Goal: Check status

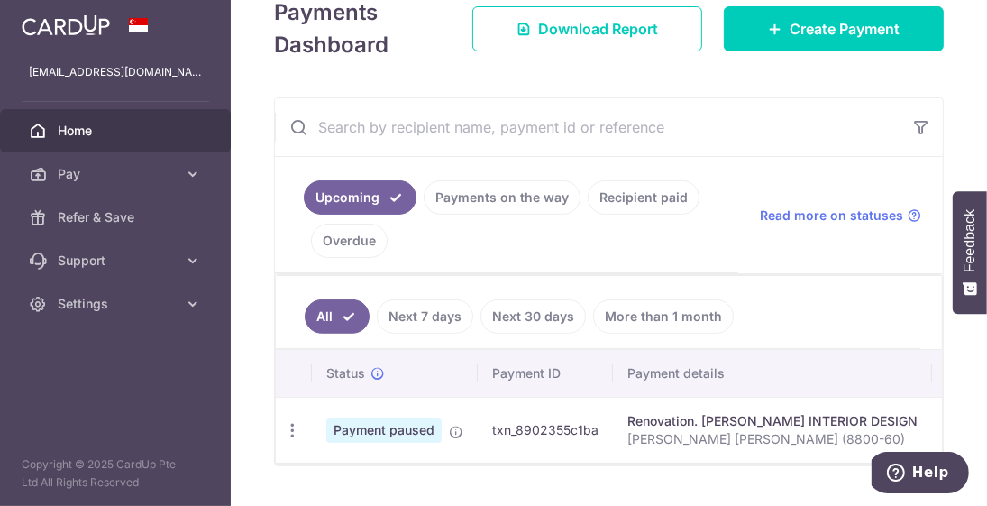
scroll to position [342, 0]
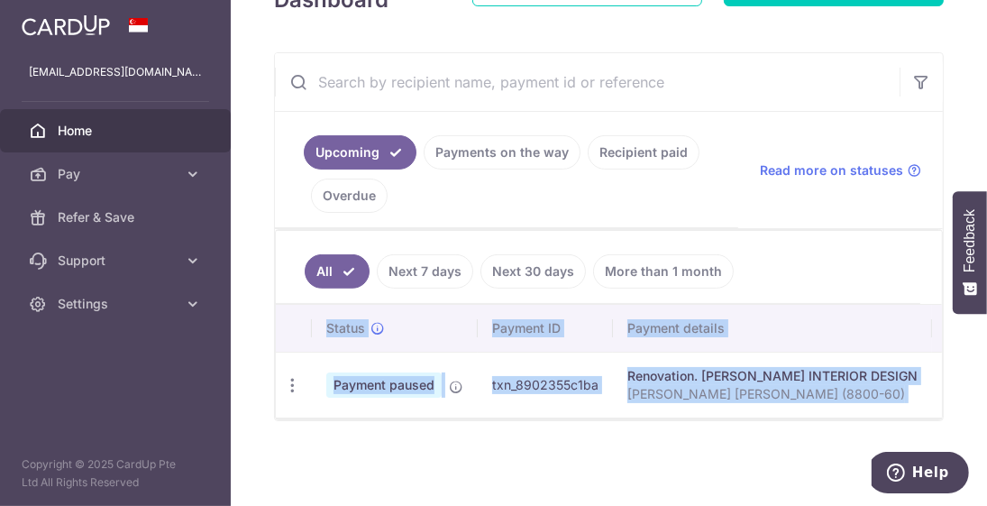
drag, startPoint x: 610, startPoint y: 419, endPoint x: 682, endPoint y: 415, distance: 72.2
click at [680, 415] on div "Status Payment ID Payment details Amount CardUp fee Total amt. Charge date Due …" at bounding box center [609, 362] width 666 height 114
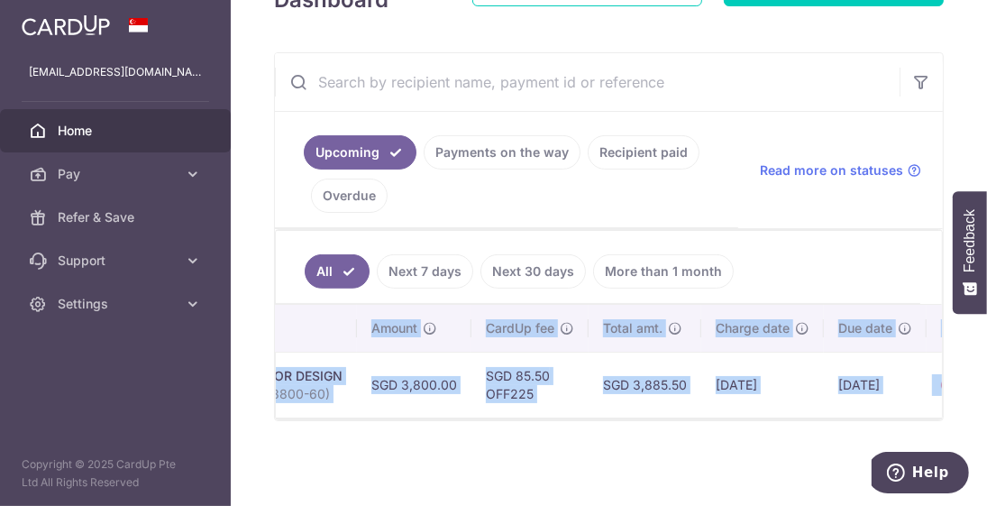
scroll to position [0, 629]
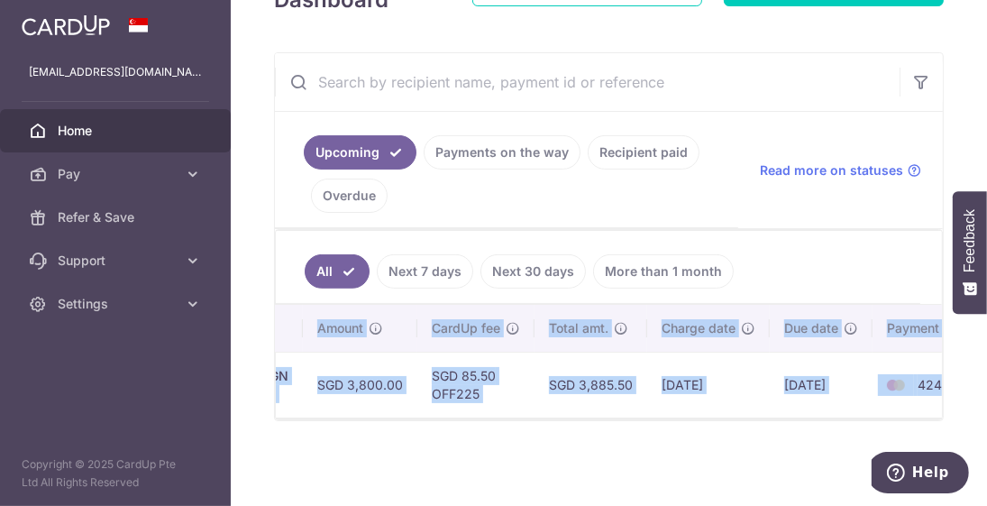
click at [681, 468] on div "× Pause Schedule Pause all future payments in this series Pause just this one p…" at bounding box center [609, 253] width 756 height 506
click at [679, 353] on td "[DATE]" at bounding box center [708, 385] width 123 height 66
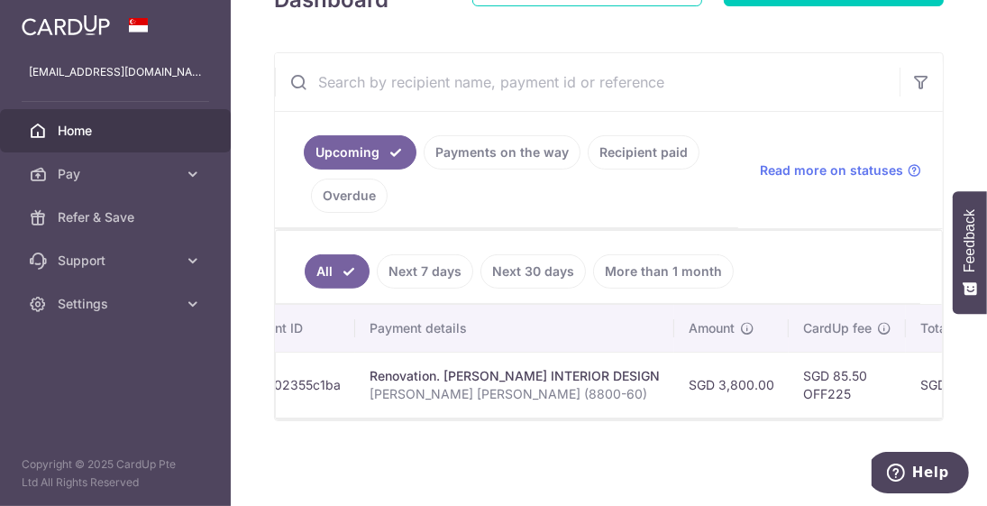
scroll to position [0, 0]
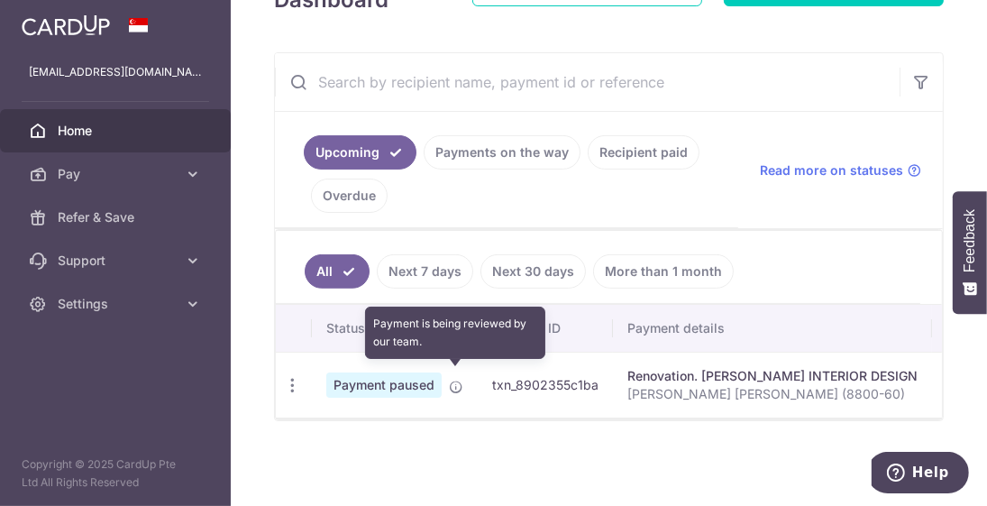
click at [455, 381] on icon at bounding box center [456, 386] width 14 height 14
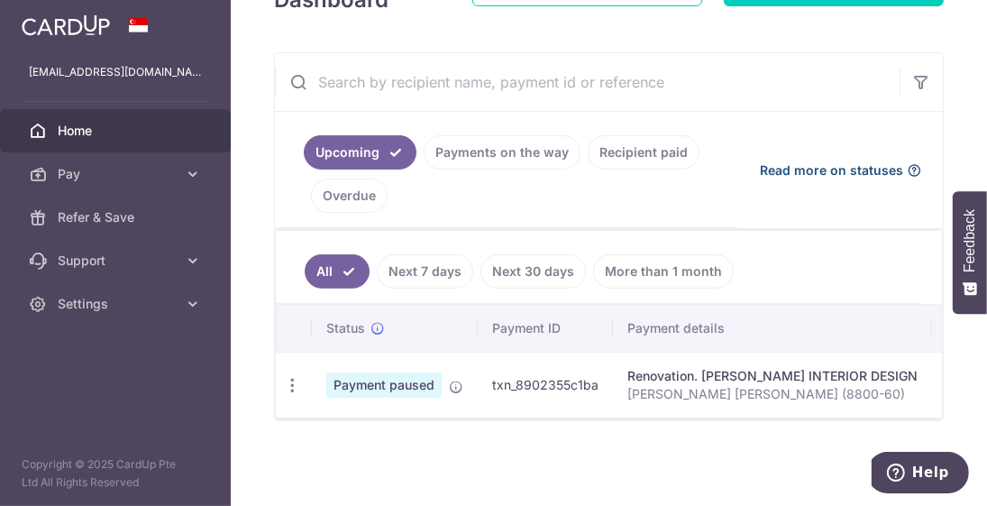
click at [845, 167] on span "Read more on statuses" at bounding box center [831, 170] width 143 height 18
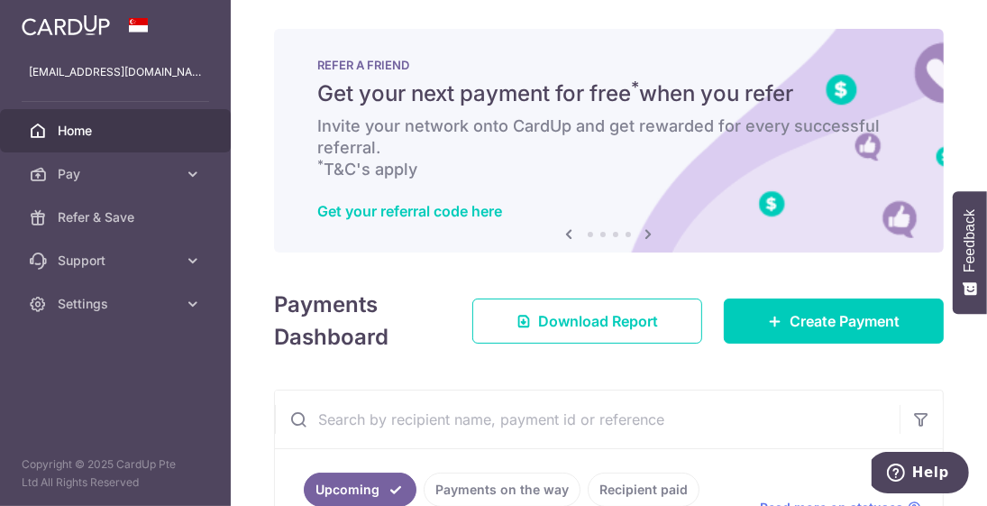
click at [644, 227] on icon at bounding box center [649, 234] width 22 height 23
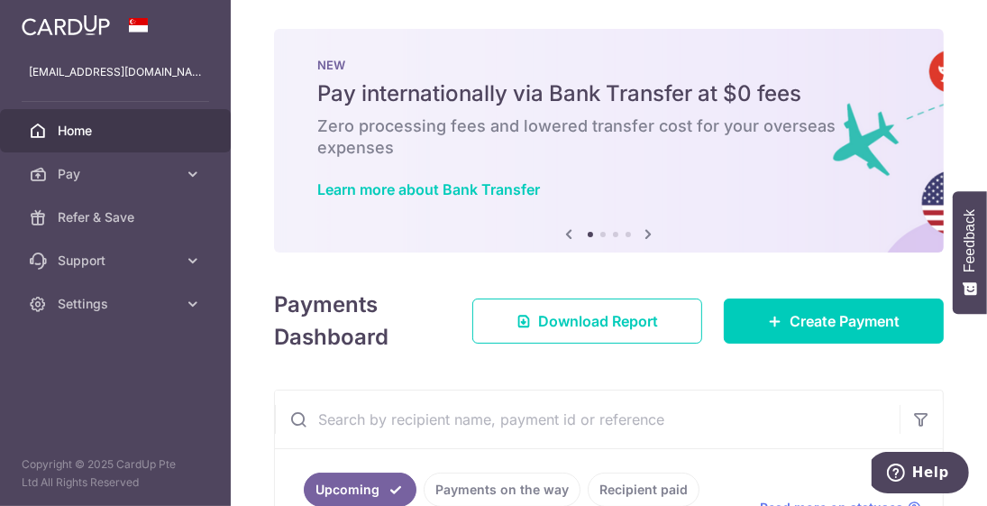
click at [571, 237] on icon at bounding box center [570, 234] width 22 height 23
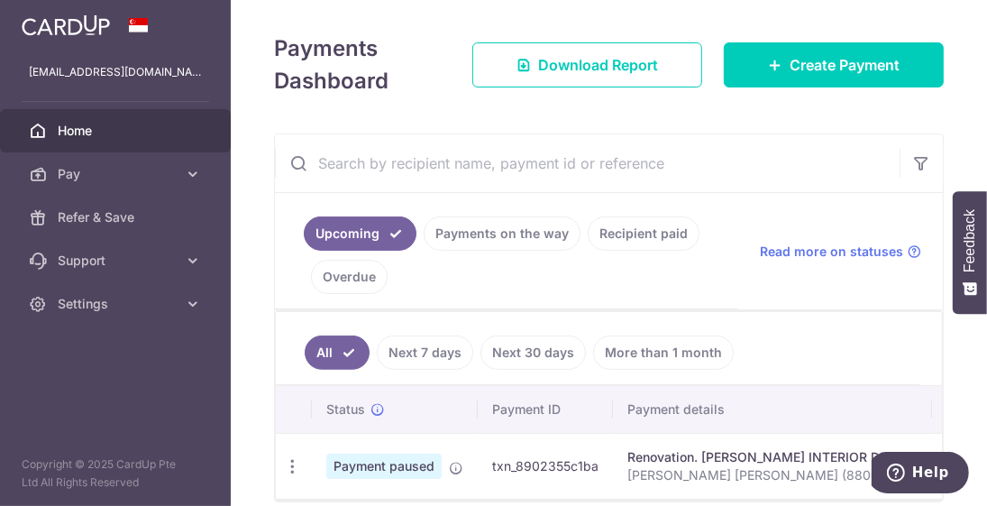
scroll to position [270, 0]
